Goal: Task Accomplishment & Management: Manage account settings

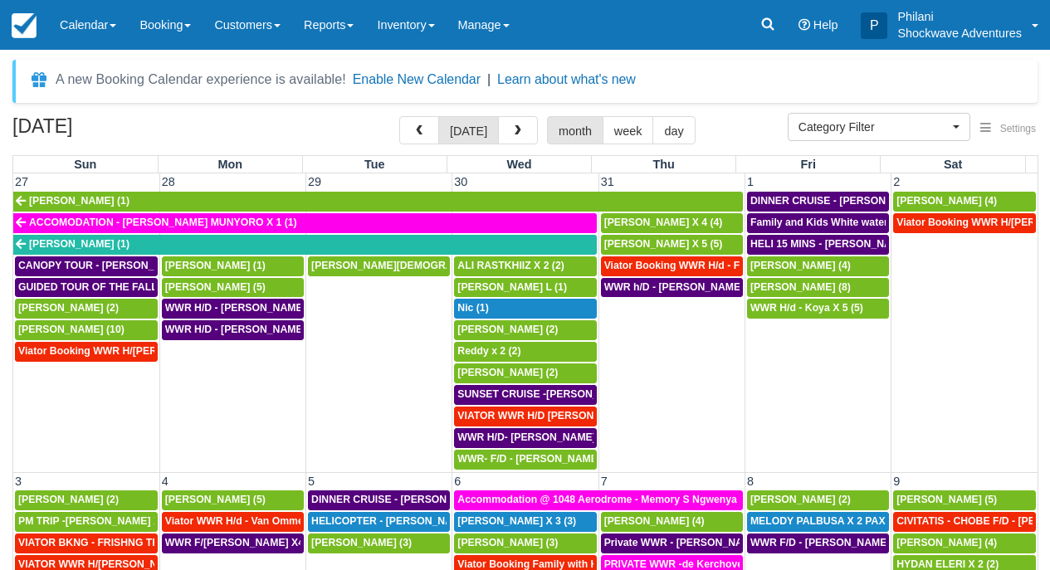
select select
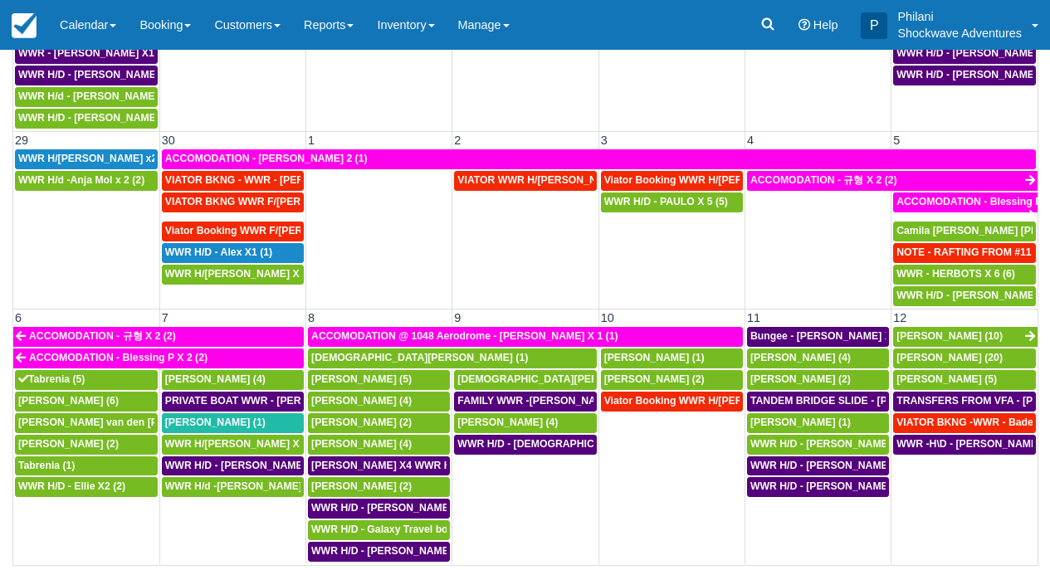
scroll to position [165, 0]
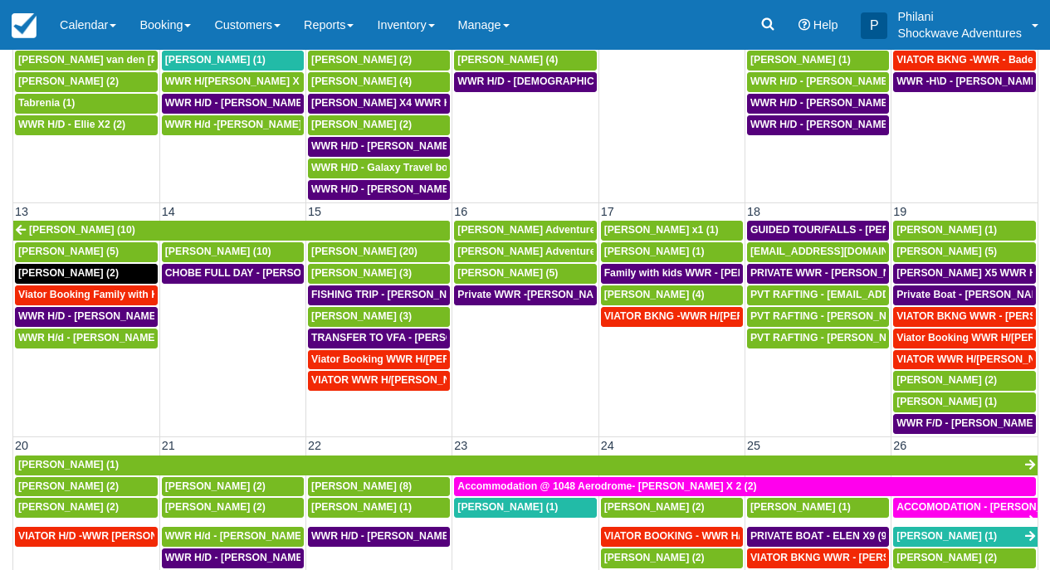
scroll to position [254, 0]
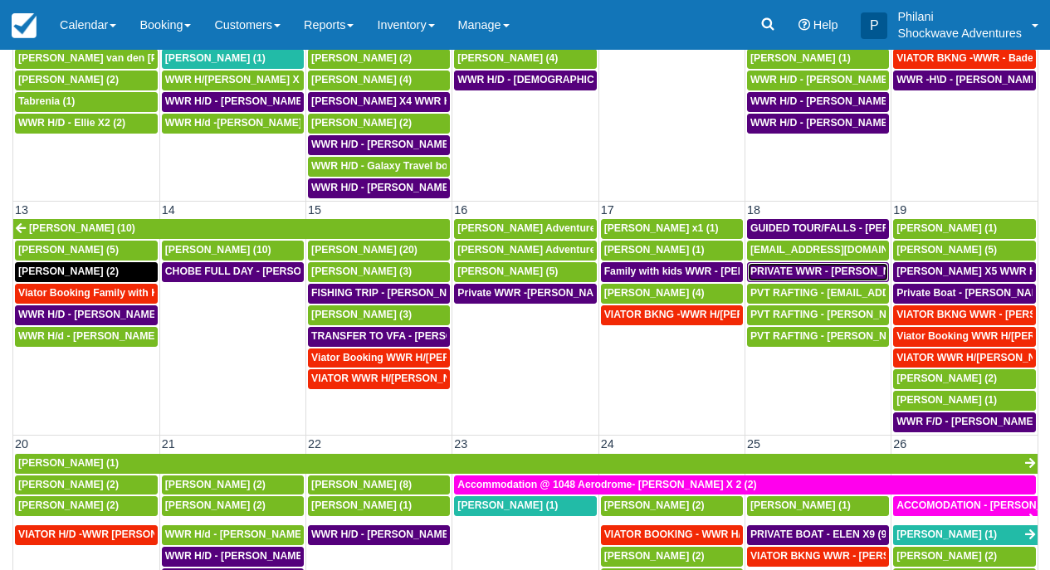
click at [812, 276] on span "PRIVATE WWR - TRACY LE X 18 (18)" at bounding box center [863, 272] width 227 height 12
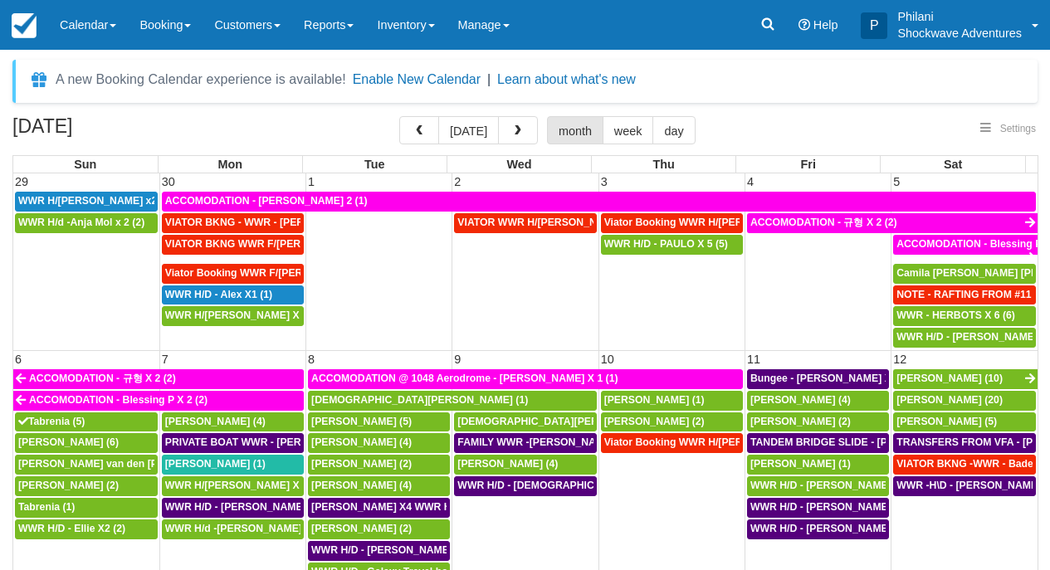
select select
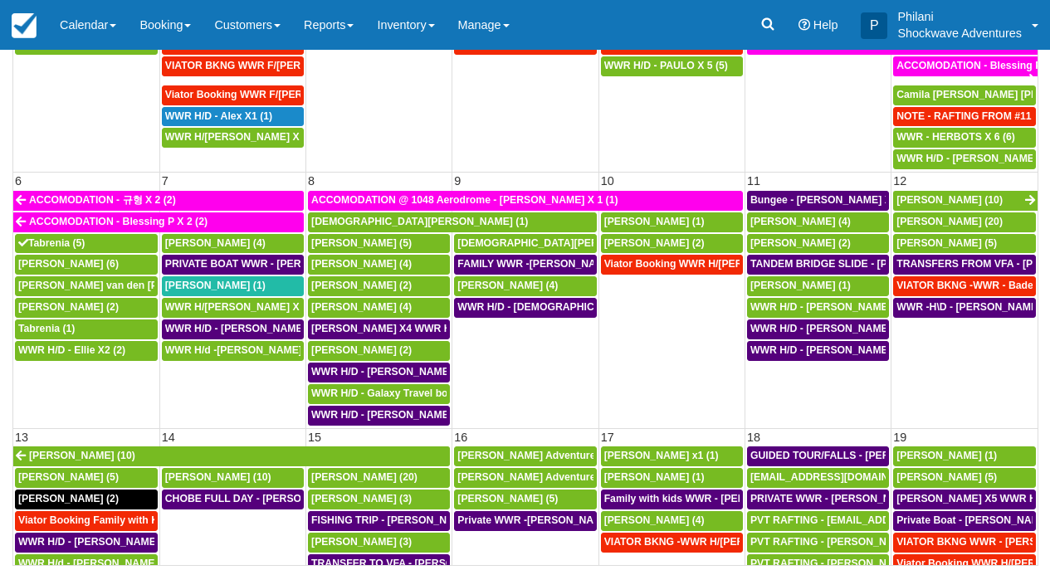
scroll to position [284, 0]
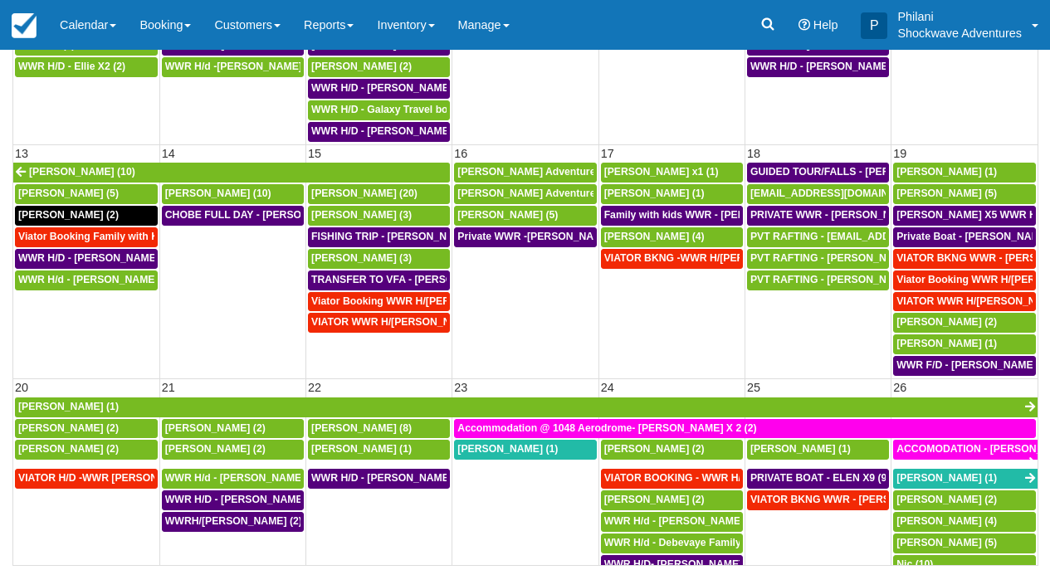
select select
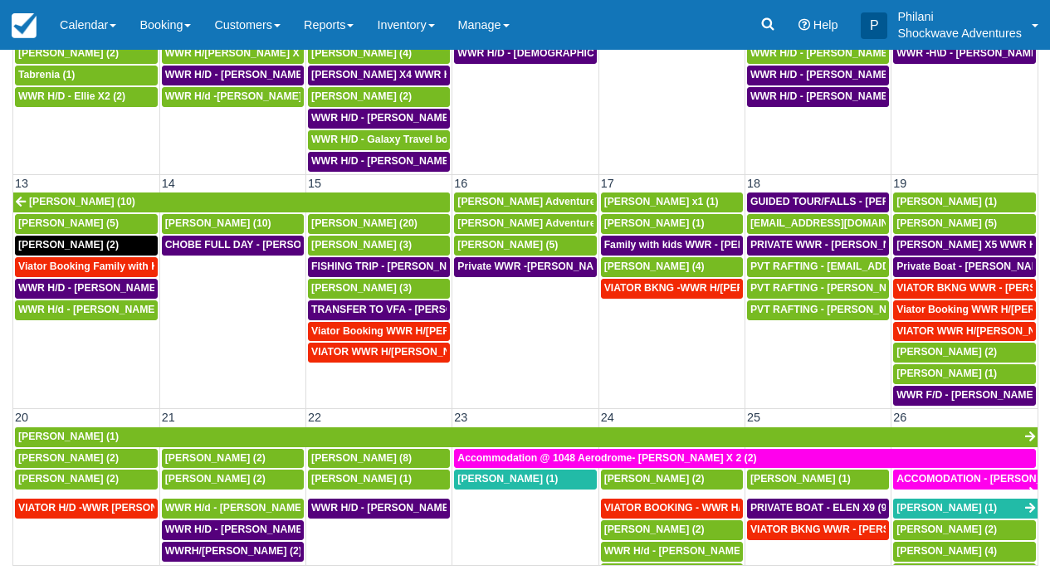
scroll to position [224, 0]
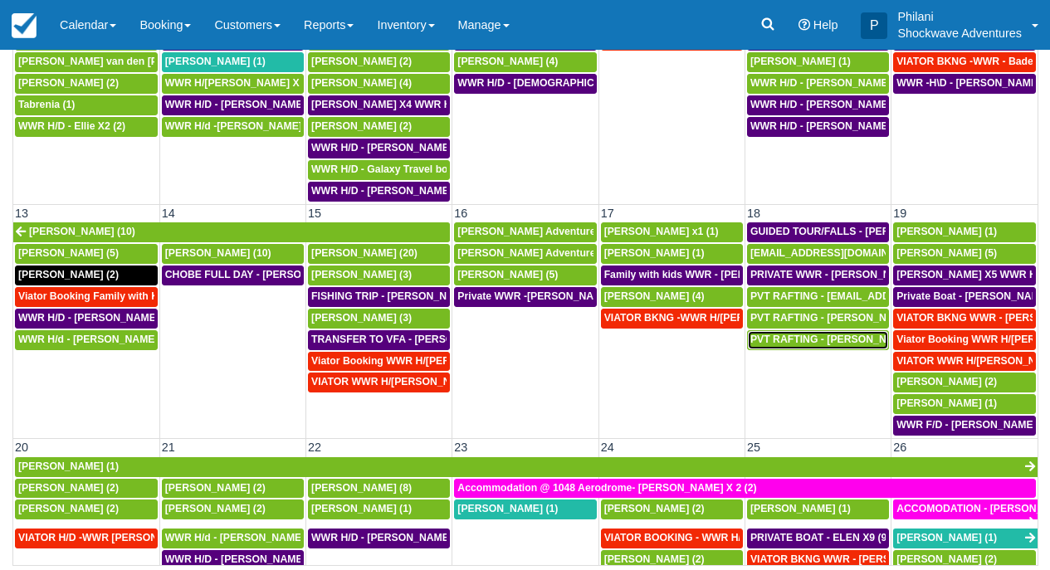
click at [824, 344] on span "PVT RAFTING - TRACY (10)" at bounding box center [841, 340] width 183 height 12
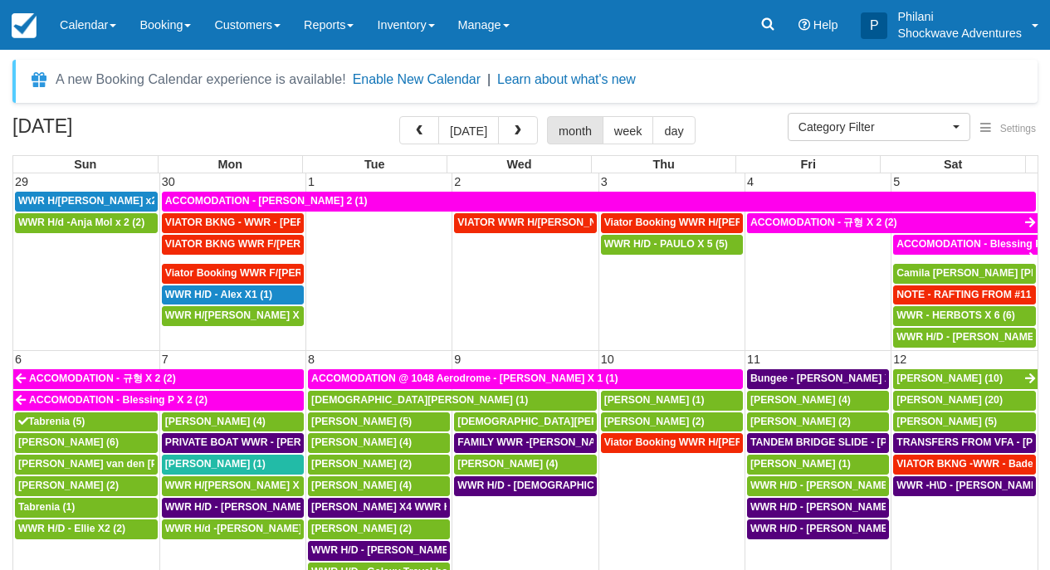
select select
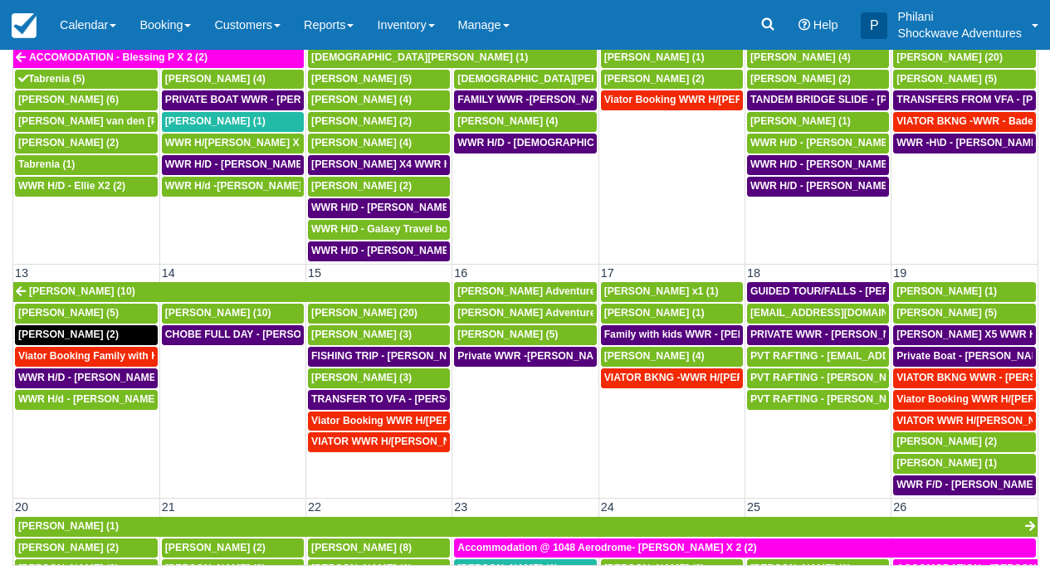
scroll to position [254, 0]
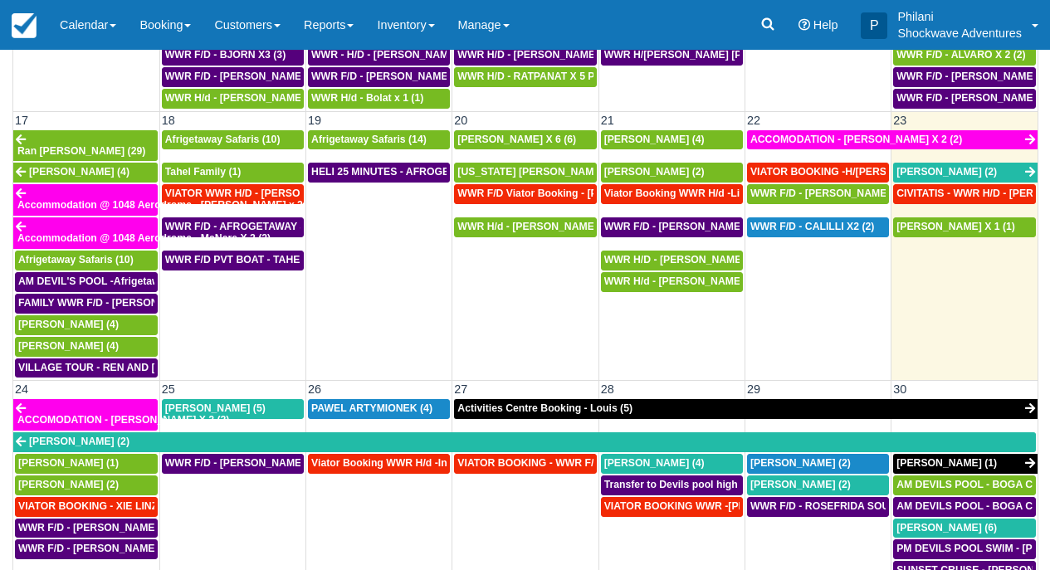
scroll to position [807, 0]
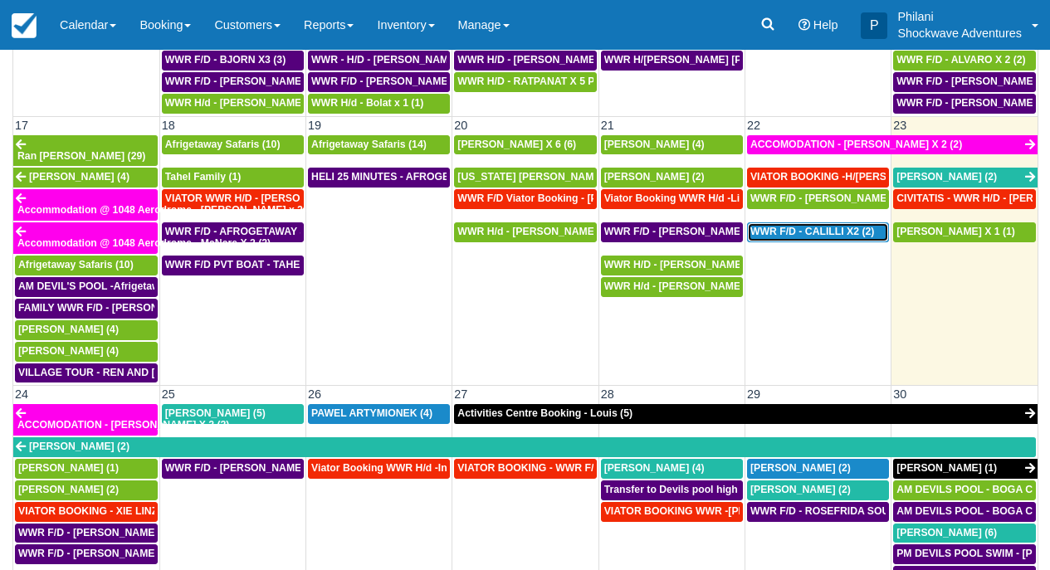
click at [852, 226] on span "WWR F/D - CALILLI X2 (2)" at bounding box center [812, 232] width 124 height 12
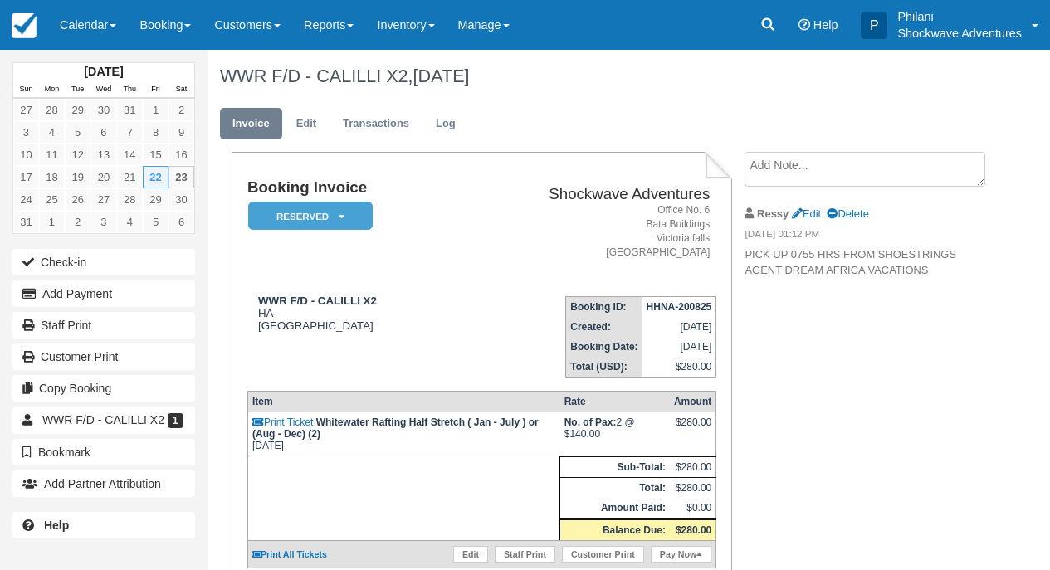
scroll to position [66, 0]
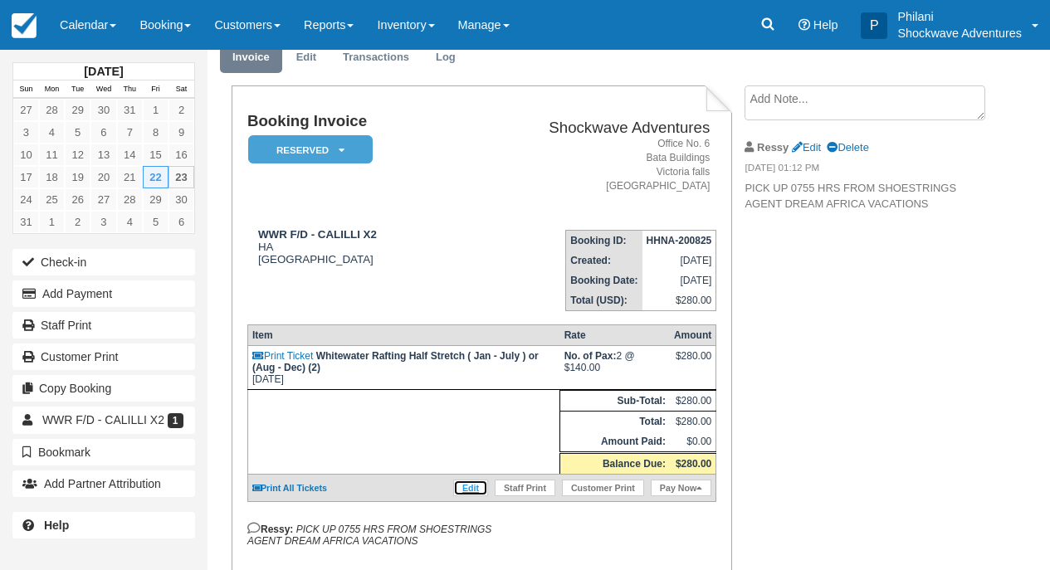
click at [466, 496] on link "Edit" at bounding box center [470, 488] width 35 height 17
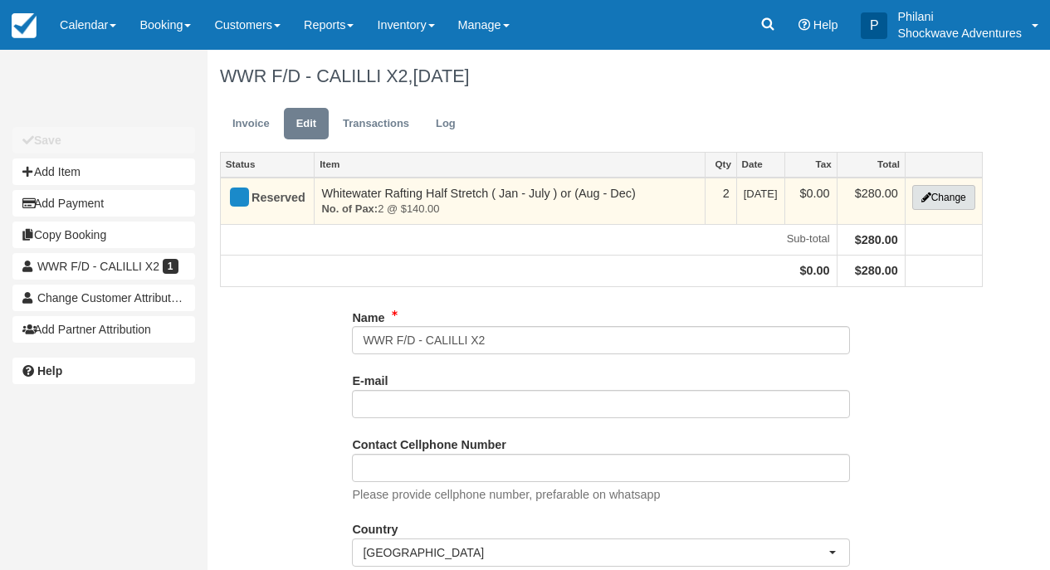
click at [948, 202] on button "Change" at bounding box center [943, 197] width 63 height 25
click at [0, 0] on div at bounding box center [0, 0] width 0 height 0
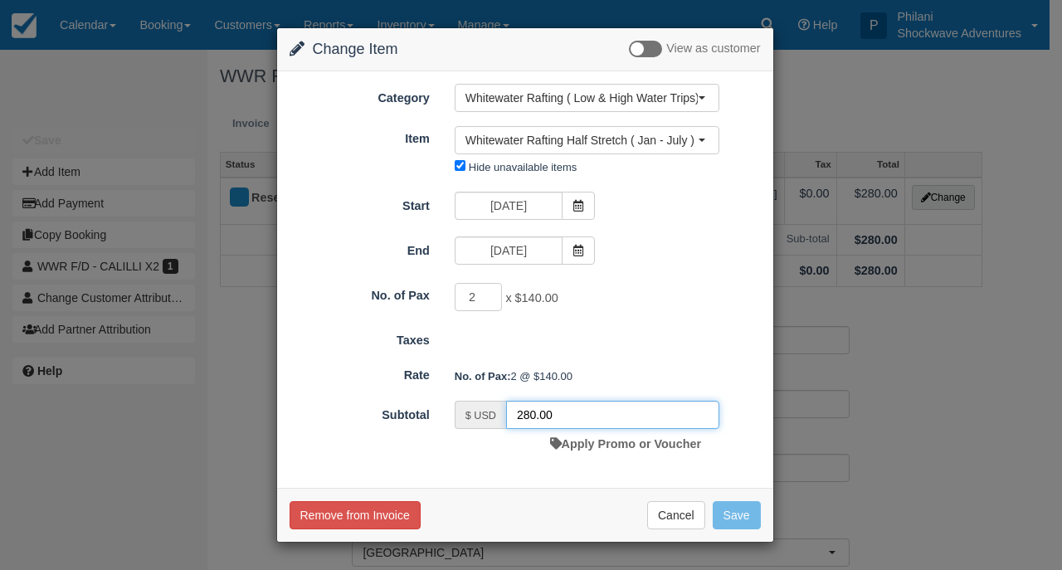
click at [529, 417] on input "280.00" at bounding box center [612, 415] width 213 height 28
type input "200.00"
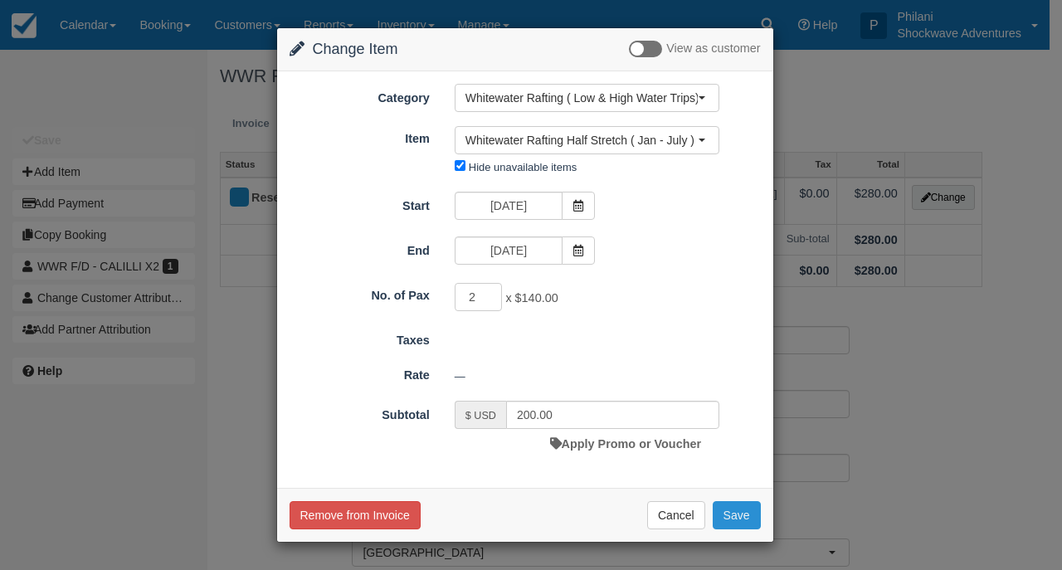
click at [743, 514] on button "Save" at bounding box center [737, 515] width 48 height 28
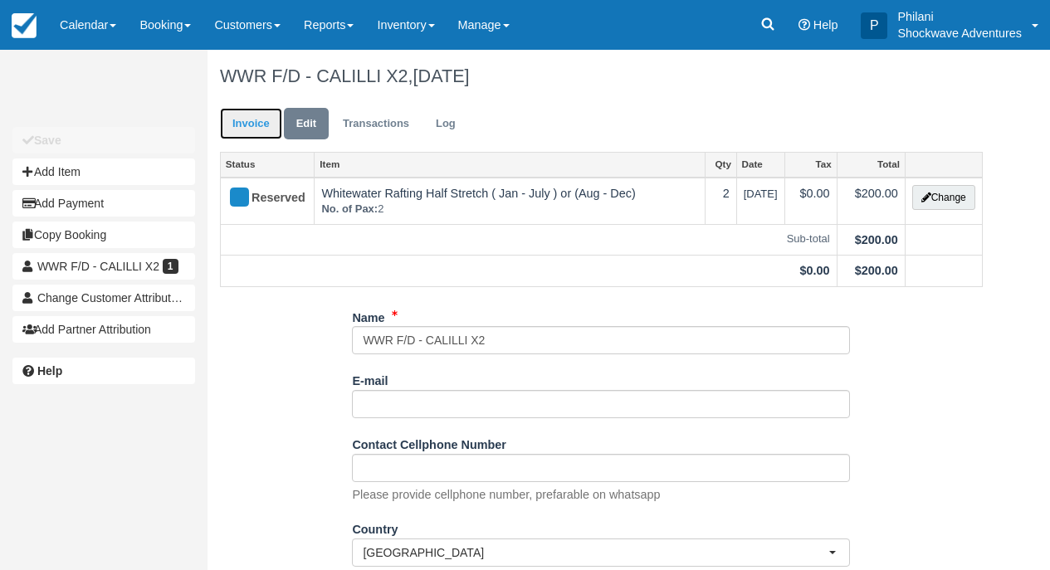
click at [241, 124] on link "Invoice" at bounding box center [251, 124] width 62 height 32
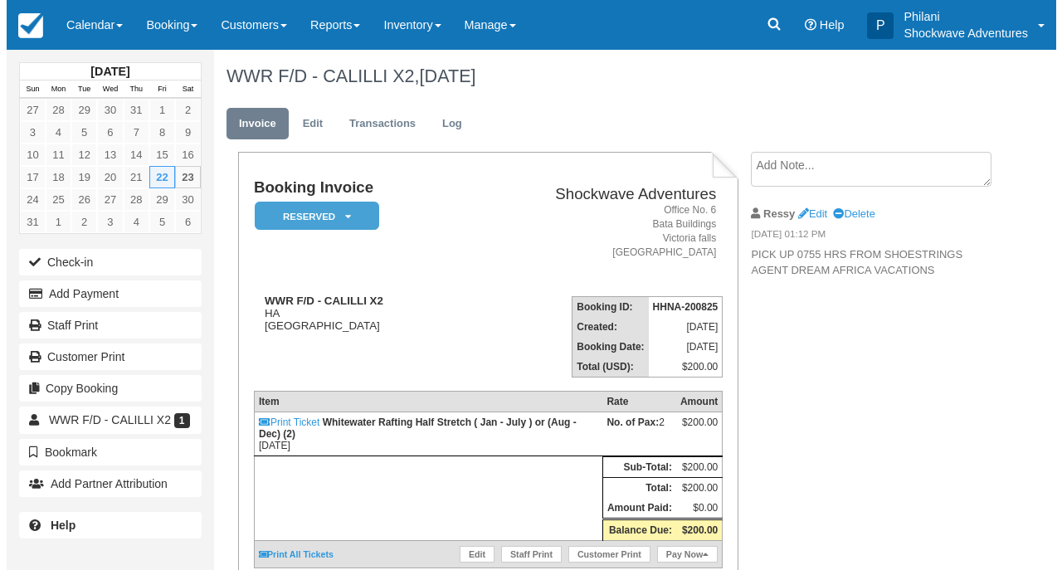
scroll to position [147, 0]
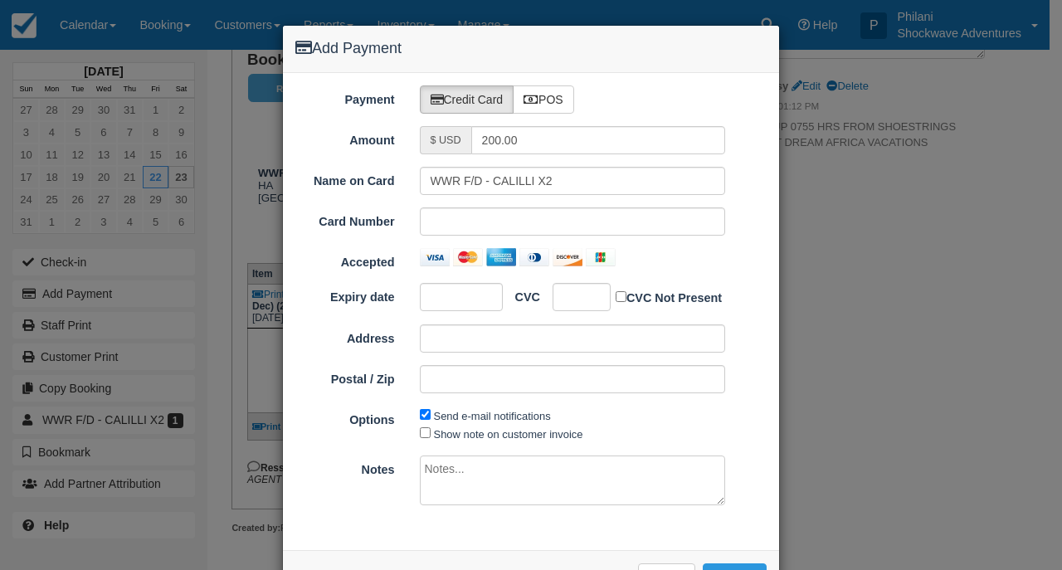
drag, startPoint x: 0, startPoint y: 0, endPoint x: 584, endPoint y: 261, distance: 639.7
click at [548, 106] on label "POS" at bounding box center [543, 99] width 61 height 28
radio input "true"
click at [554, 99] on label "POS" at bounding box center [543, 99] width 61 height 28
click at [564, 106] on label "POS" at bounding box center [543, 99] width 61 height 28
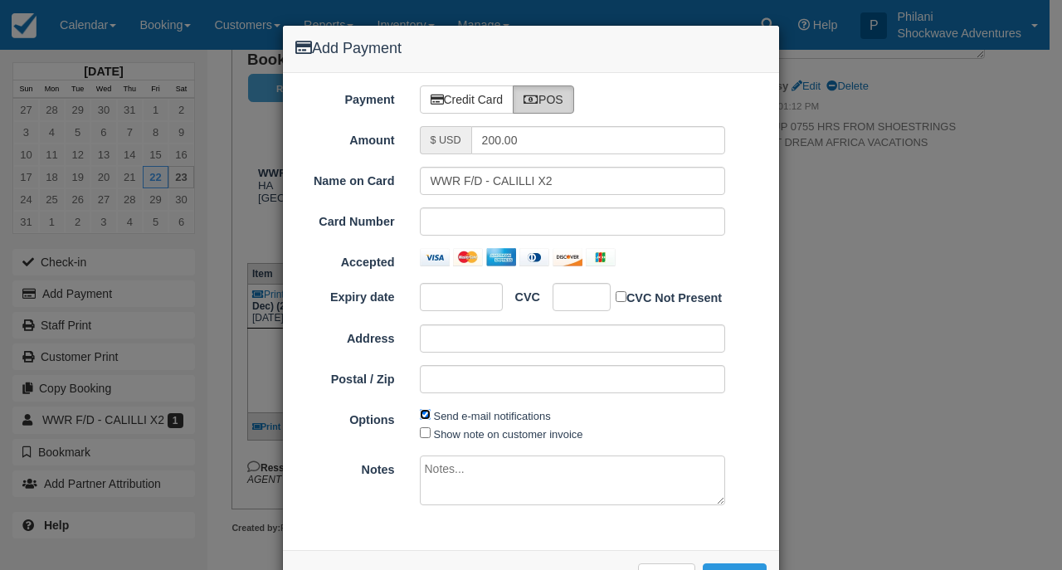
click at [421, 413] on input "Send e-mail notifications" at bounding box center [425, 414] width 11 height 11
checkbox input "false"
click at [547, 113] on label "POS" at bounding box center [543, 99] width 61 height 28
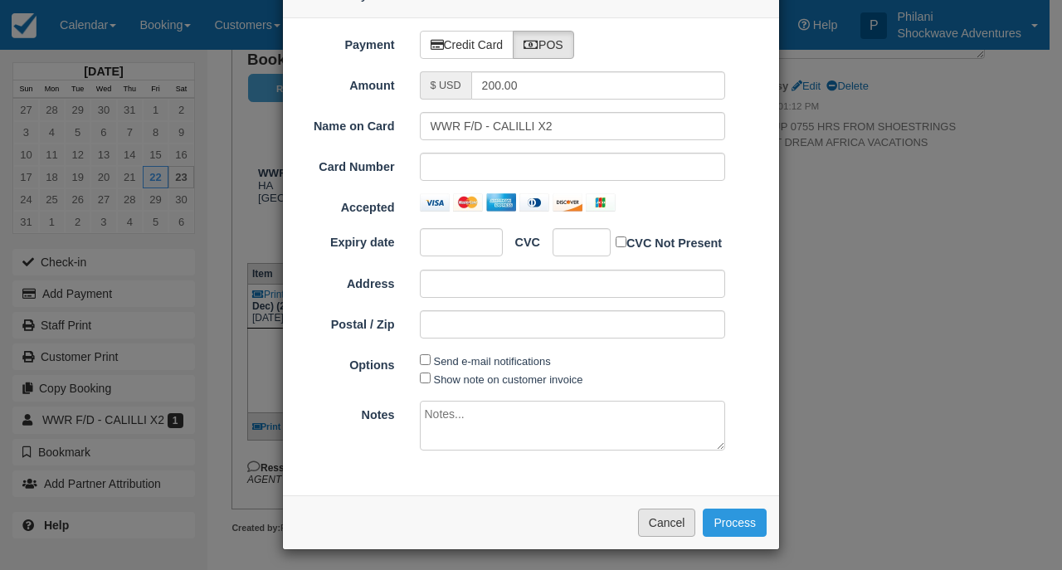
click at [654, 520] on button "Cancel" at bounding box center [667, 523] width 58 height 28
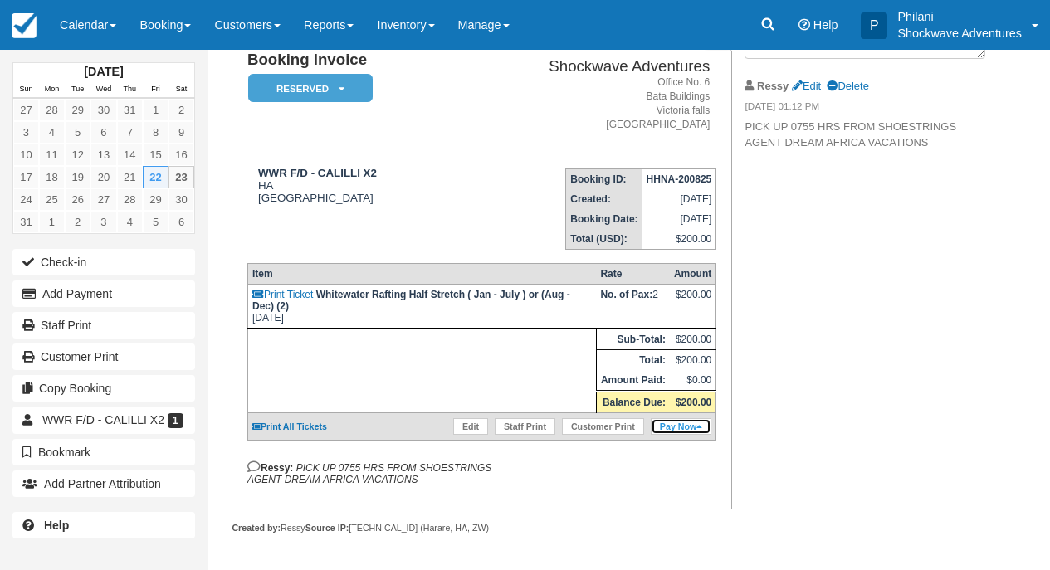
click at [699, 426] on icon at bounding box center [699, 426] width 6 height 9
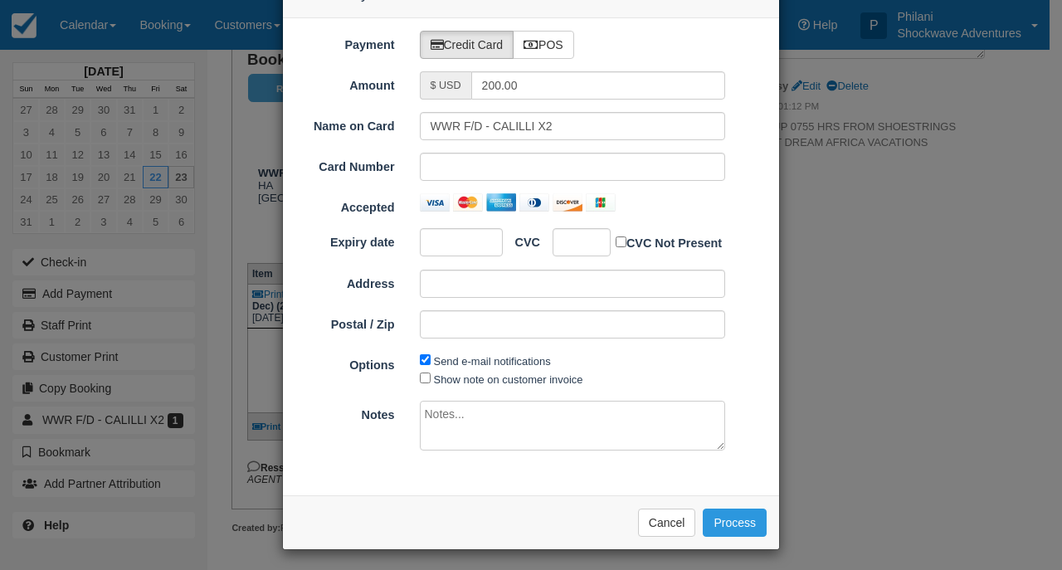
drag, startPoint x: 569, startPoint y: 100, endPoint x: 671, endPoint y: 232, distance: 166.8
click at [568, 59] on label "POS" at bounding box center [543, 45] width 61 height 28
radio input "true"
click at [541, 59] on label "POS" at bounding box center [543, 45] width 61 height 28
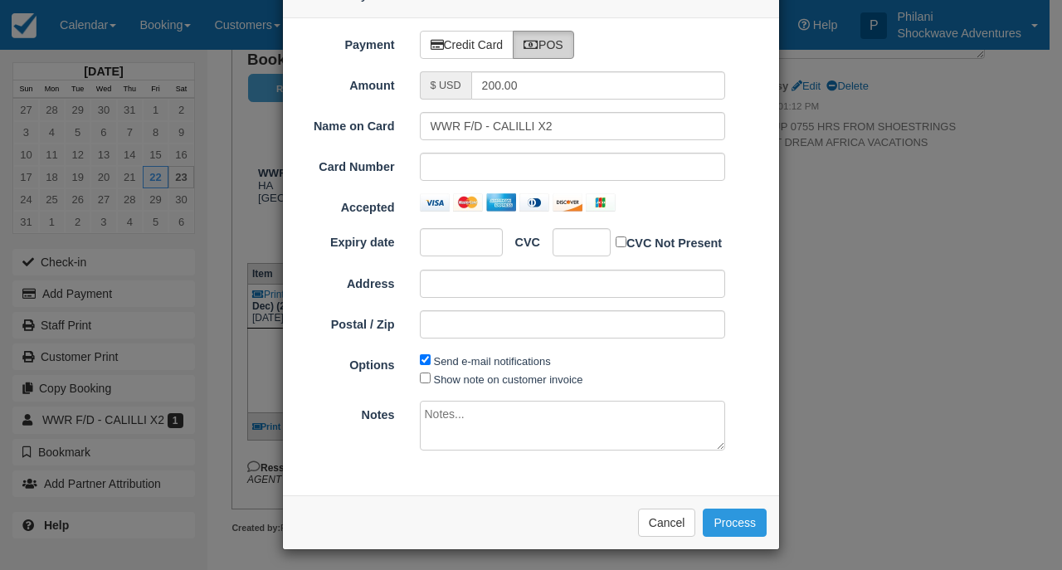
click at [555, 45] on label "POS" at bounding box center [543, 45] width 61 height 28
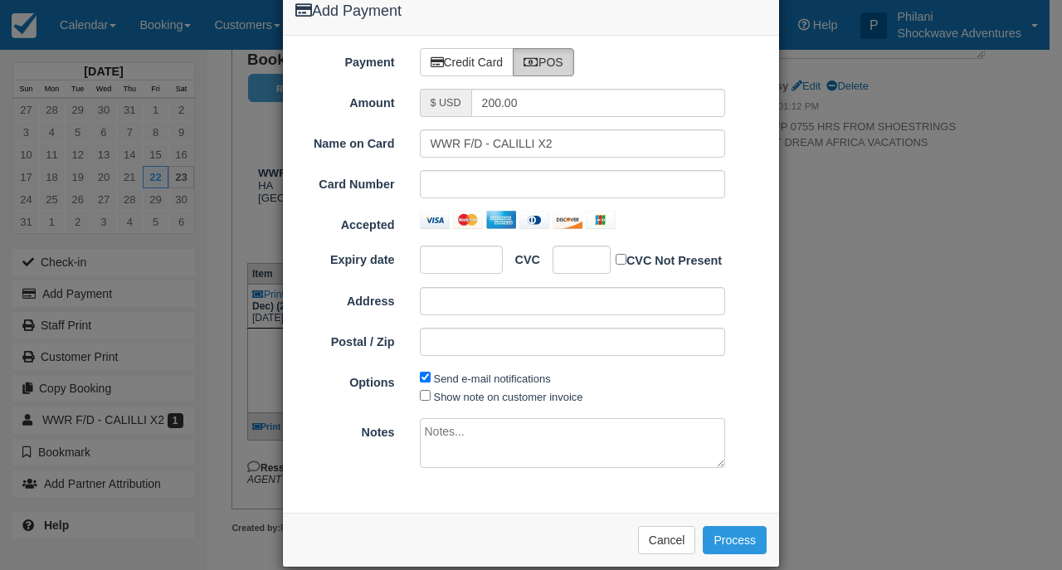
scroll to position [25, 0]
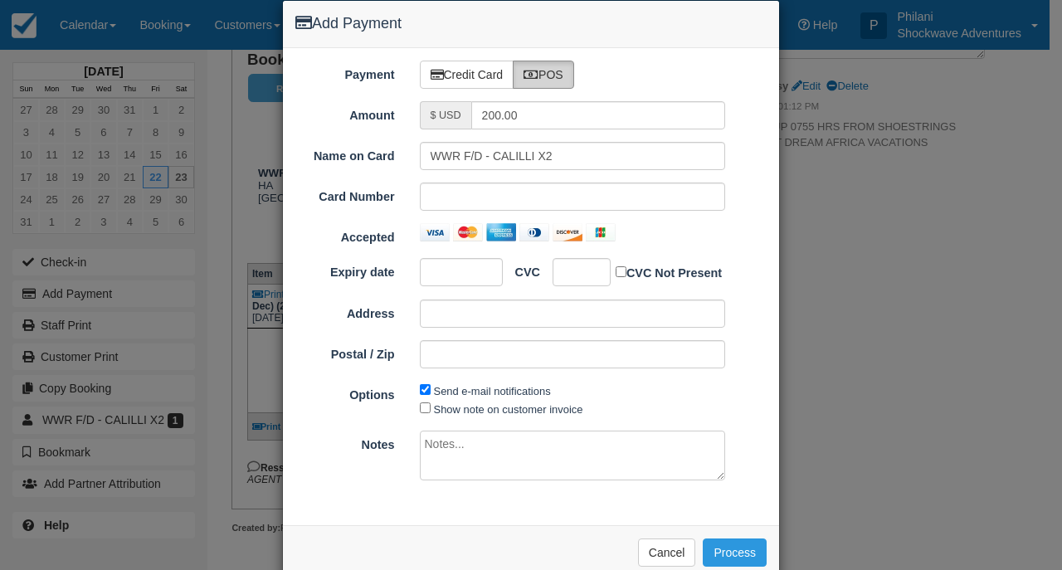
click at [565, 84] on label "POS" at bounding box center [543, 75] width 61 height 28
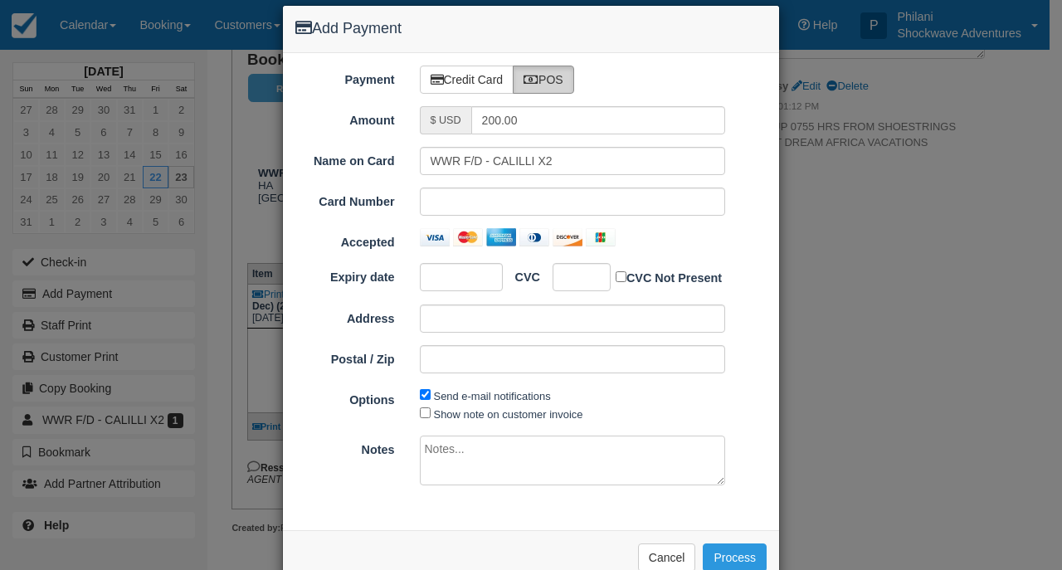
scroll to position [55, 0]
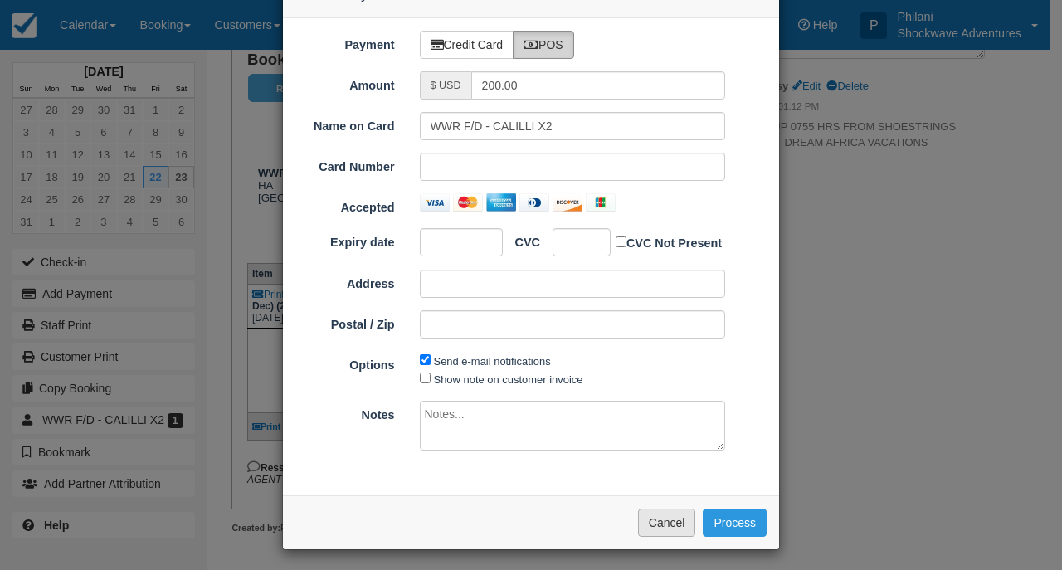
click at [675, 523] on button "Cancel" at bounding box center [667, 523] width 58 height 28
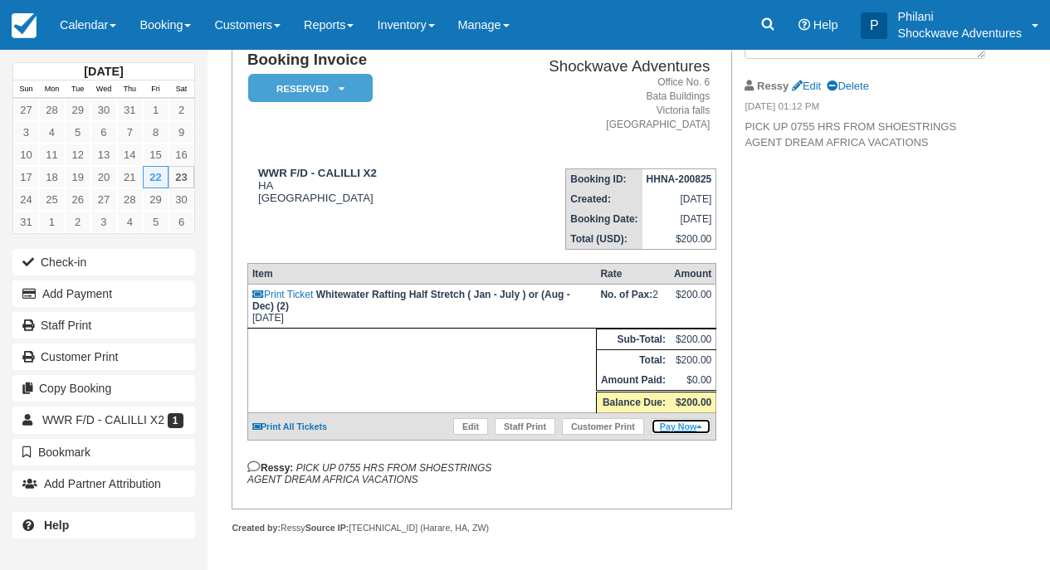
click at [676, 426] on link "Pay Now" at bounding box center [681, 426] width 61 height 17
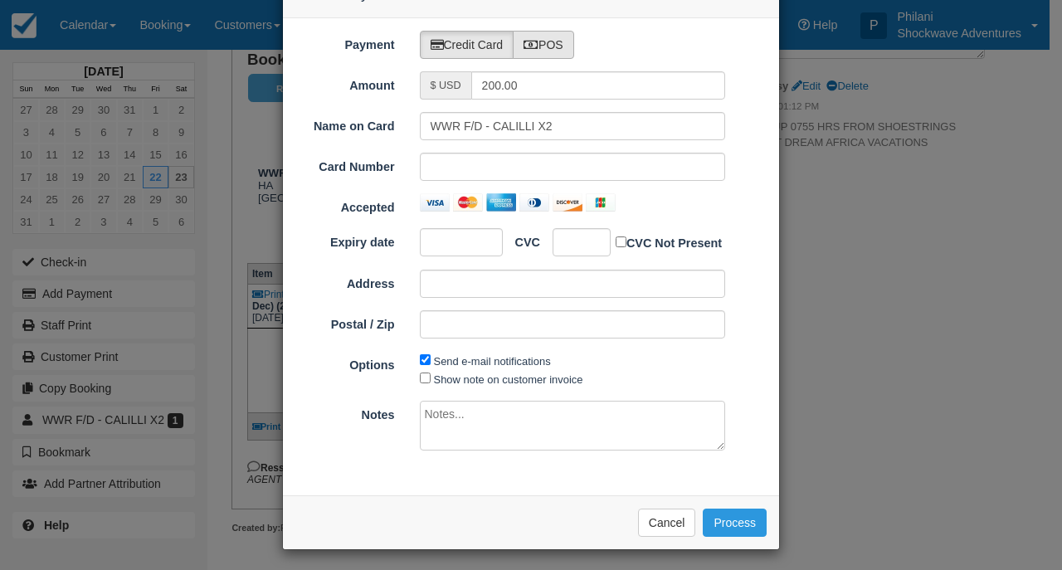
click at [548, 59] on label "POS" at bounding box center [543, 45] width 61 height 28
radio input "true"
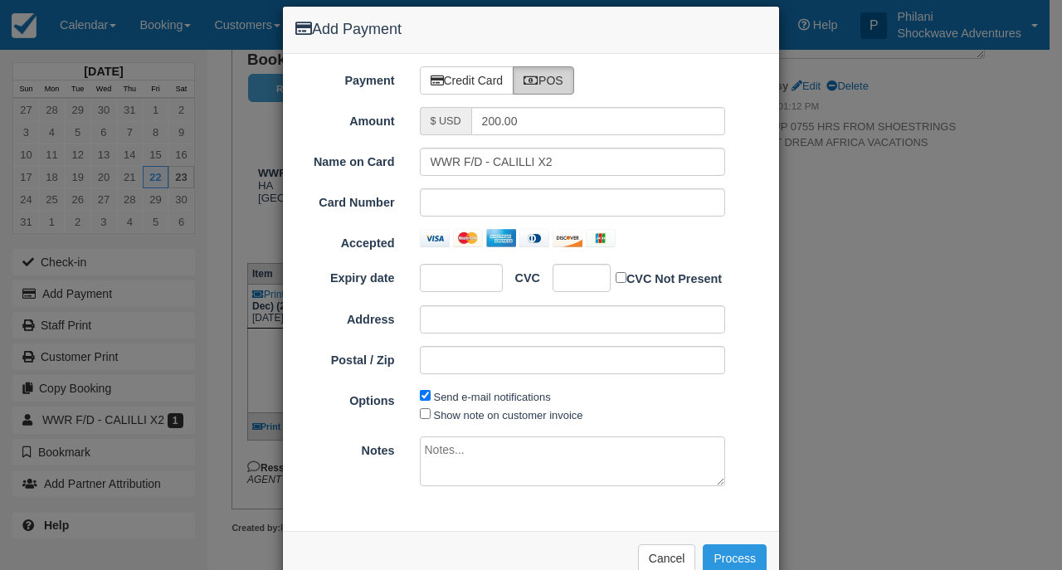
scroll to position [0, 0]
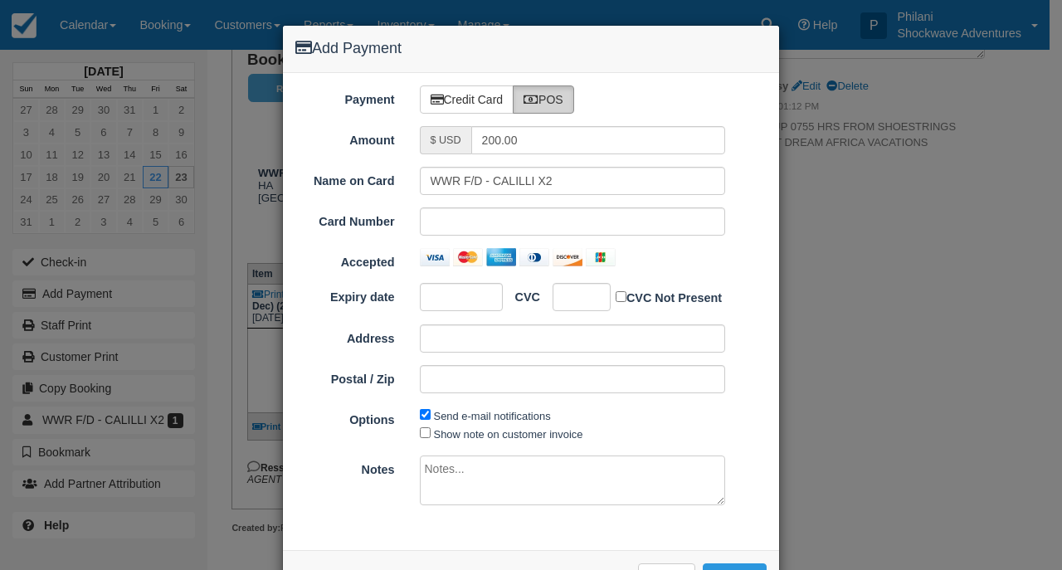
click at [564, 101] on label "POS" at bounding box center [543, 99] width 61 height 28
click at [861, 495] on div "Add Payment Payment Credit Card POS Amount $ USD 200.00 Name on Card WWR F/D - …" at bounding box center [531, 285] width 1062 height 570
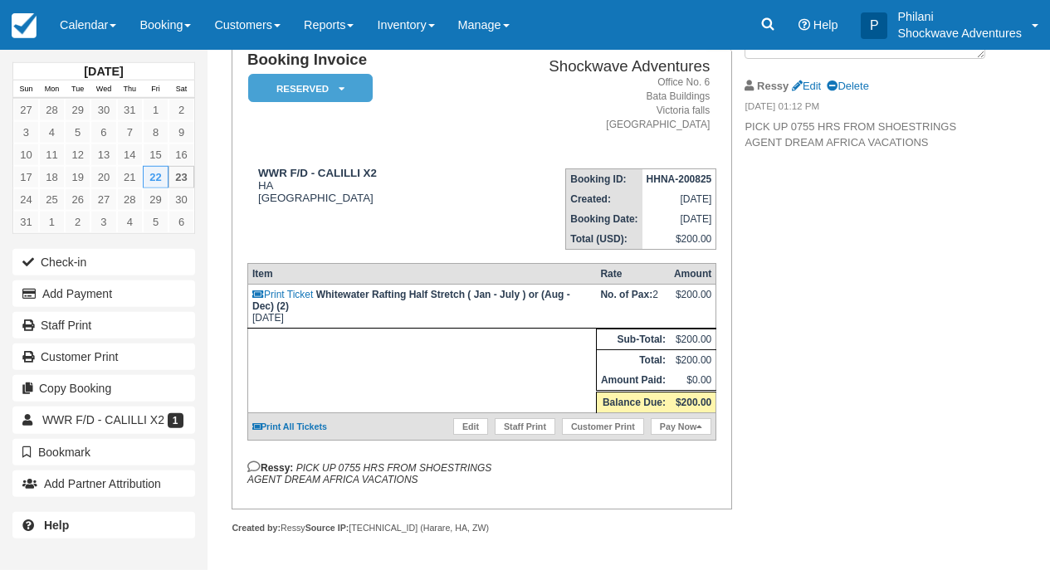
scroll to position [120, 0]
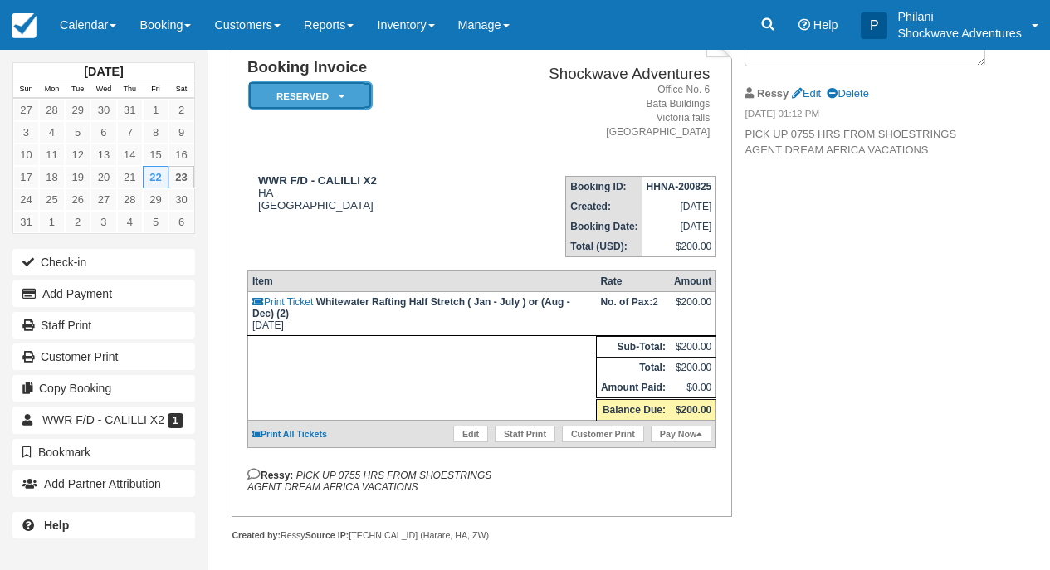
click at [351, 100] on em "Reserved" at bounding box center [310, 95] width 124 height 29
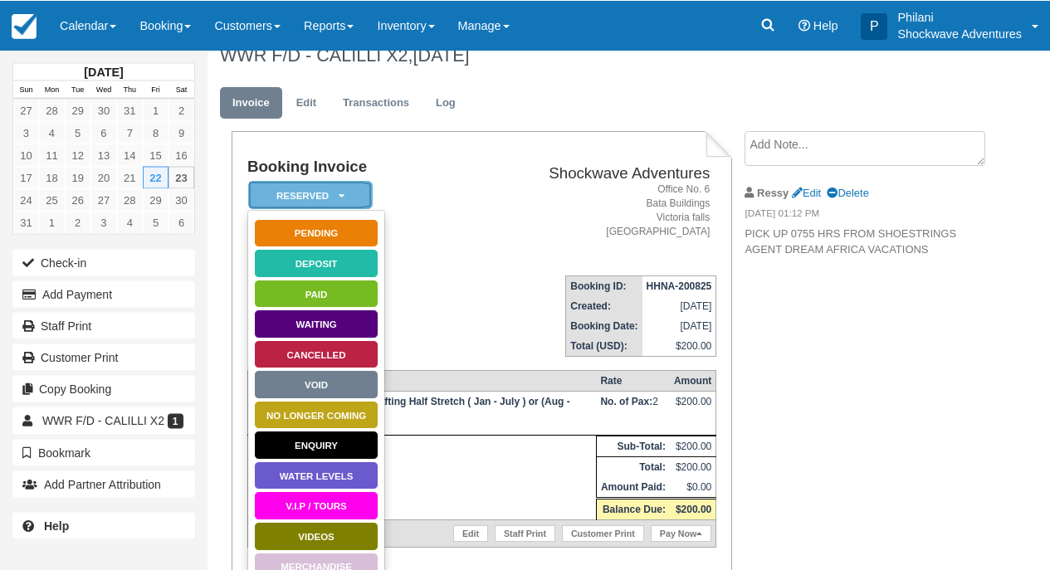
scroll to position [27, 0]
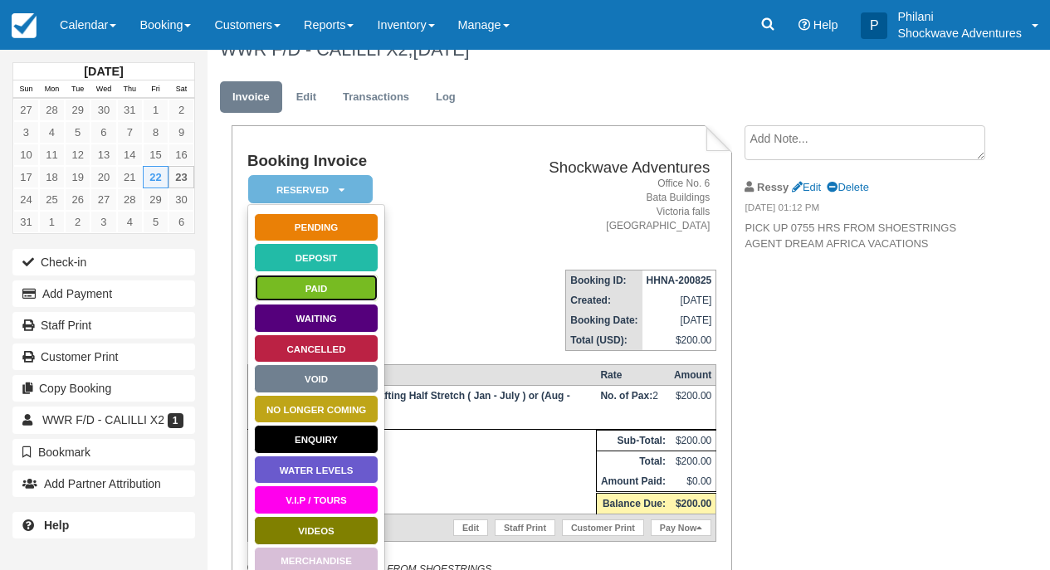
click at [329, 287] on link "Paid" at bounding box center [316, 288] width 124 height 29
click at [329, 287] on div "WWR F/D - CALILLI X2 HA [GEOGRAPHIC_DATA]" at bounding box center [348, 286] width 202 height 37
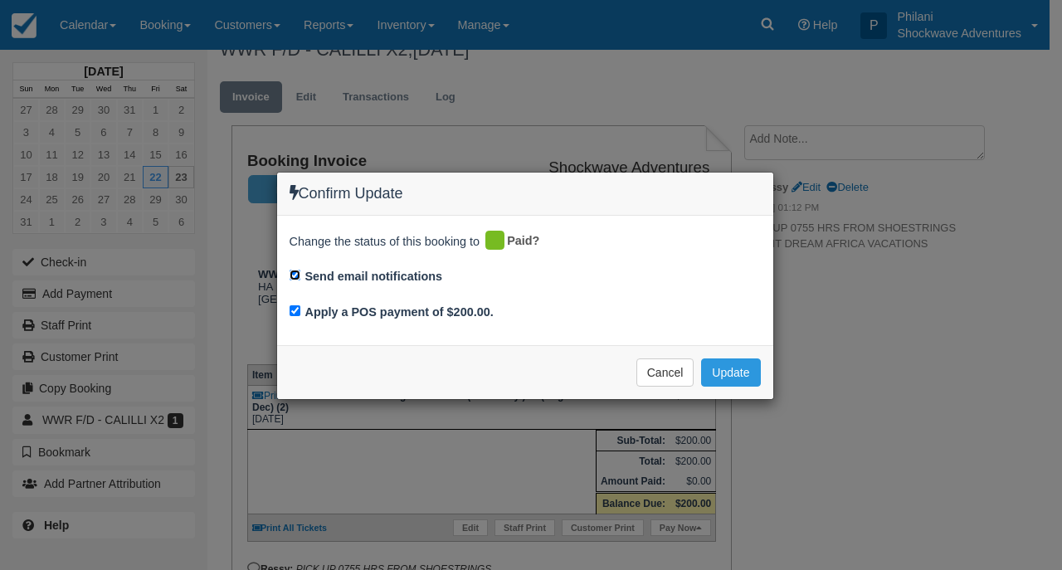
click at [295, 275] on input "Send email notifications" at bounding box center [295, 275] width 11 height 11
checkbox input "false"
click at [725, 369] on button "Update" at bounding box center [730, 373] width 59 height 28
click at [725, 369] on span "Please wait" at bounding box center [723, 372] width 74 height 12
